Goal: Task Accomplishment & Management: Manage account settings

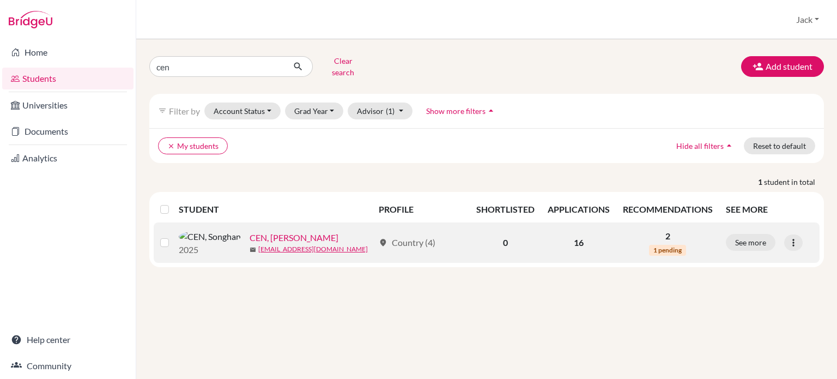
click at [249, 231] on link "CEN, [PERSON_NAME]" at bounding box center [293, 237] width 89 height 13
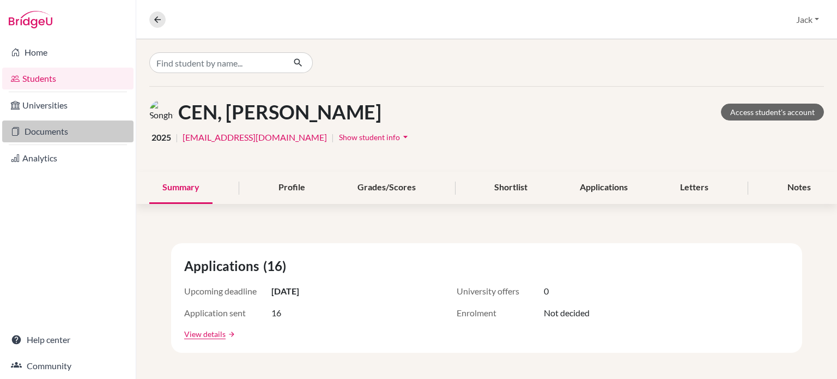
click at [59, 129] on link "Documents" at bounding box center [67, 131] width 131 height 22
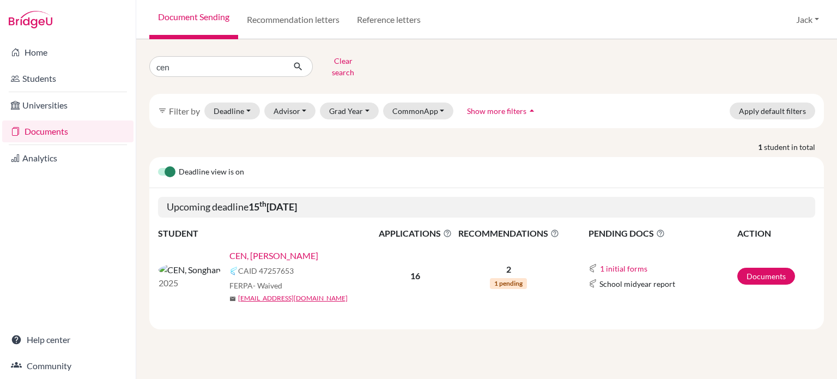
click at [239, 249] on link "CEN, [PERSON_NAME]" at bounding box center [273, 255] width 89 height 13
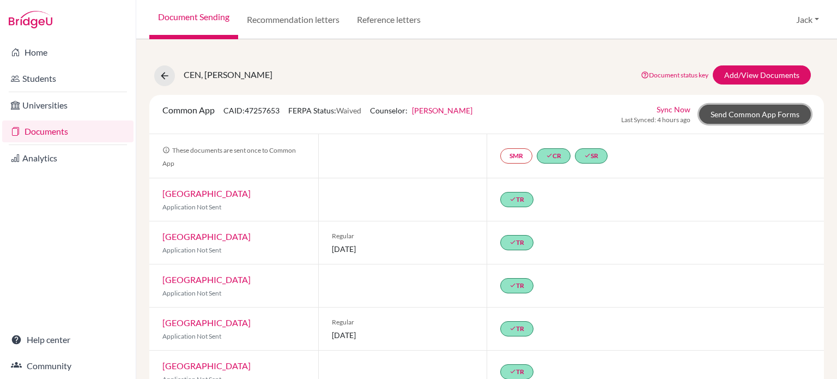
click at [743, 118] on link "Send Common App Forms" at bounding box center [755, 114] width 112 height 19
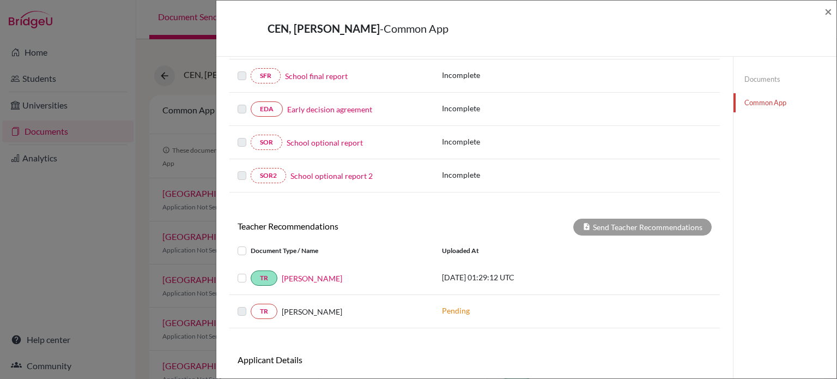
scroll to position [327, 0]
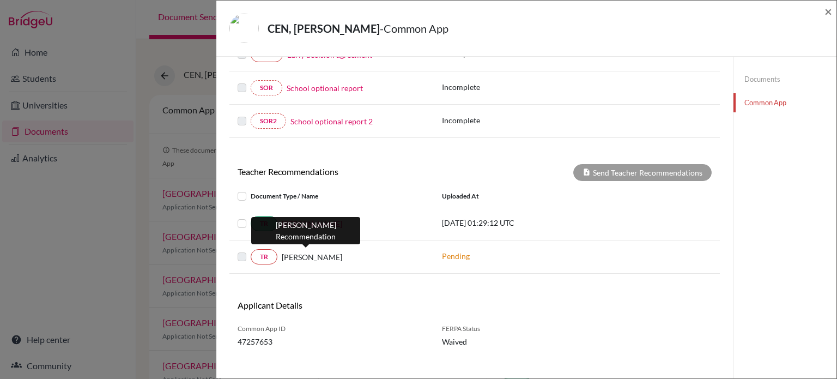
click at [303, 254] on span "[PERSON_NAME]" at bounding box center [312, 256] width 60 height 11
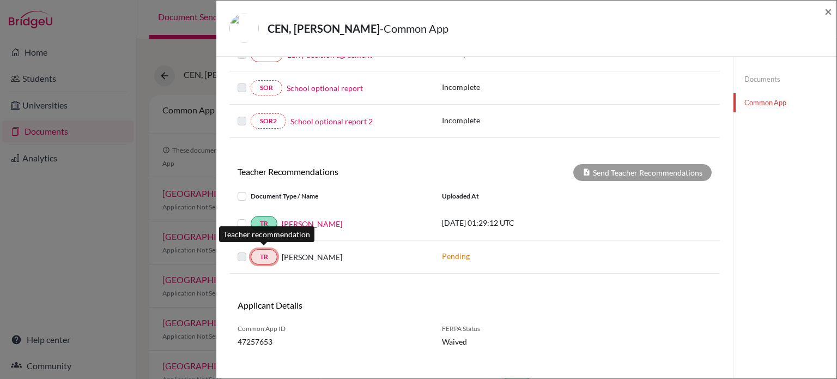
click at [264, 254] on link "TR" at bounding box center [264, 256] width 27 height 15
click at [455, 250] on p "Pending" at bounding box center [515, 255] width 147 height 11
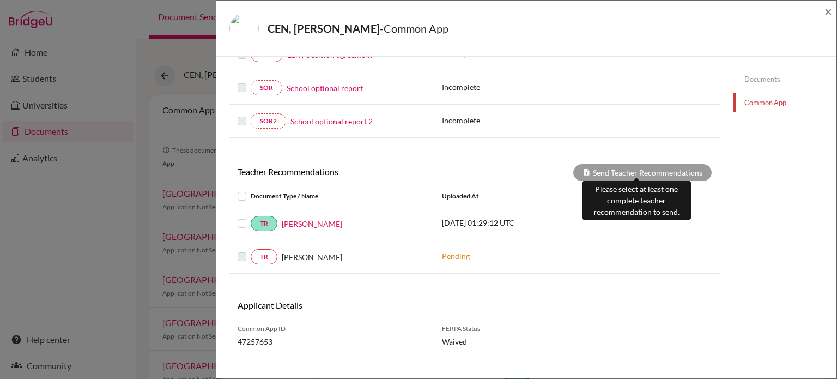
click at [602, 167] on div "Send Teacher Recommendations" at bounding box center [642, 172] width 138 height 17
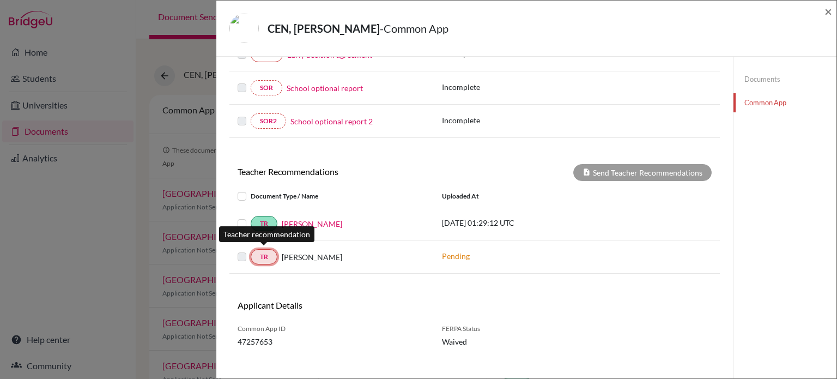
click at [267, 251] on link "TR" at bounding box center [264, 256] width 27 height 15
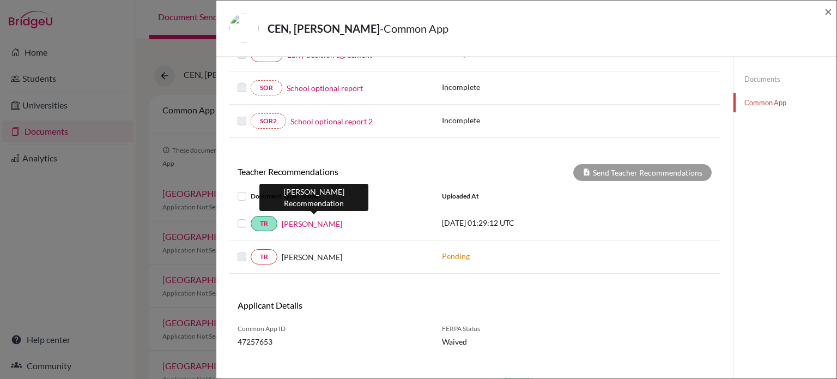
click at [333, 224] on link "[PERSON_NAME]" at bounding box center [312, 223] width 60 height 11
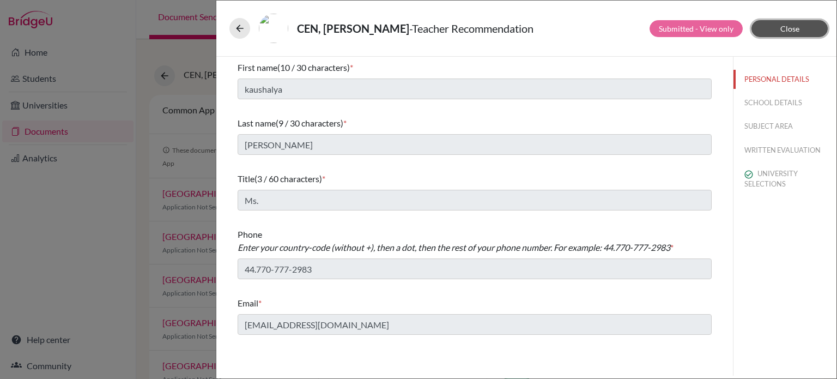
click at [789, 32] on span "Close" at bounding box center [789, 28] width 19 height 9
